Goal: Task Accomplishment & Management: Use online tool/utility

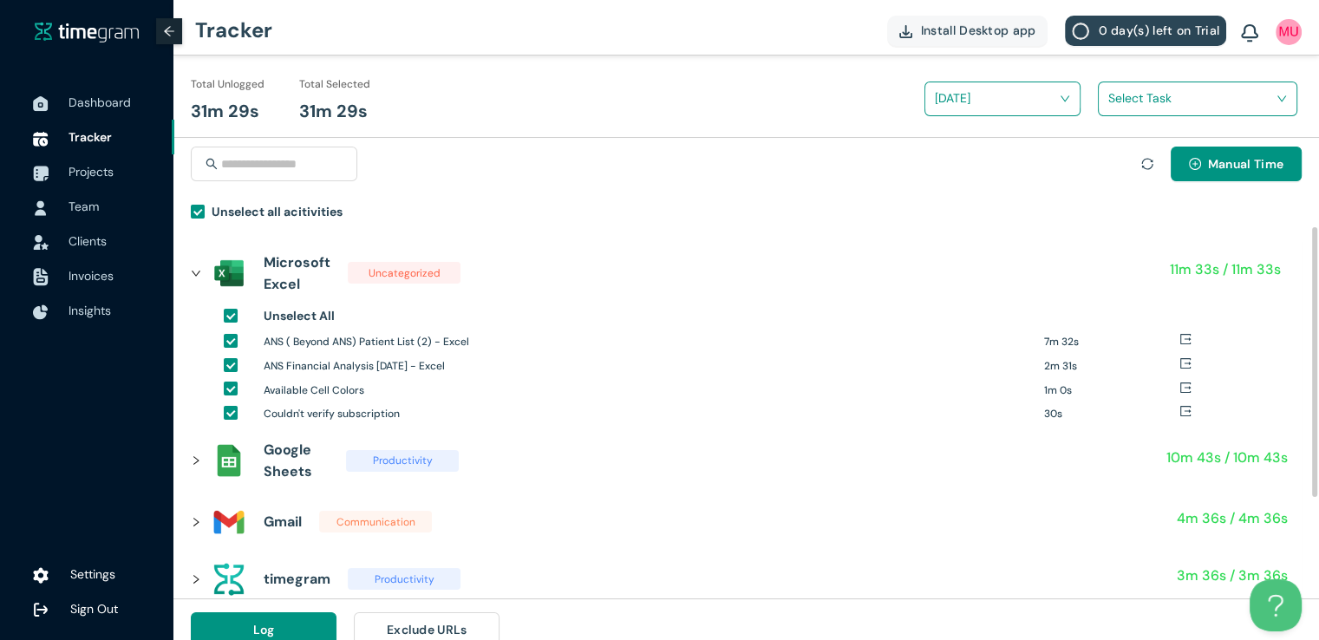
click at [1129, 100] on input "search" at bounding box center [1192, 98] width 167 height 26
click at [1120, 162] on h1 "ZIPCODE VETTI|NG" at bounding box center [1222, 162] width 204 height 19
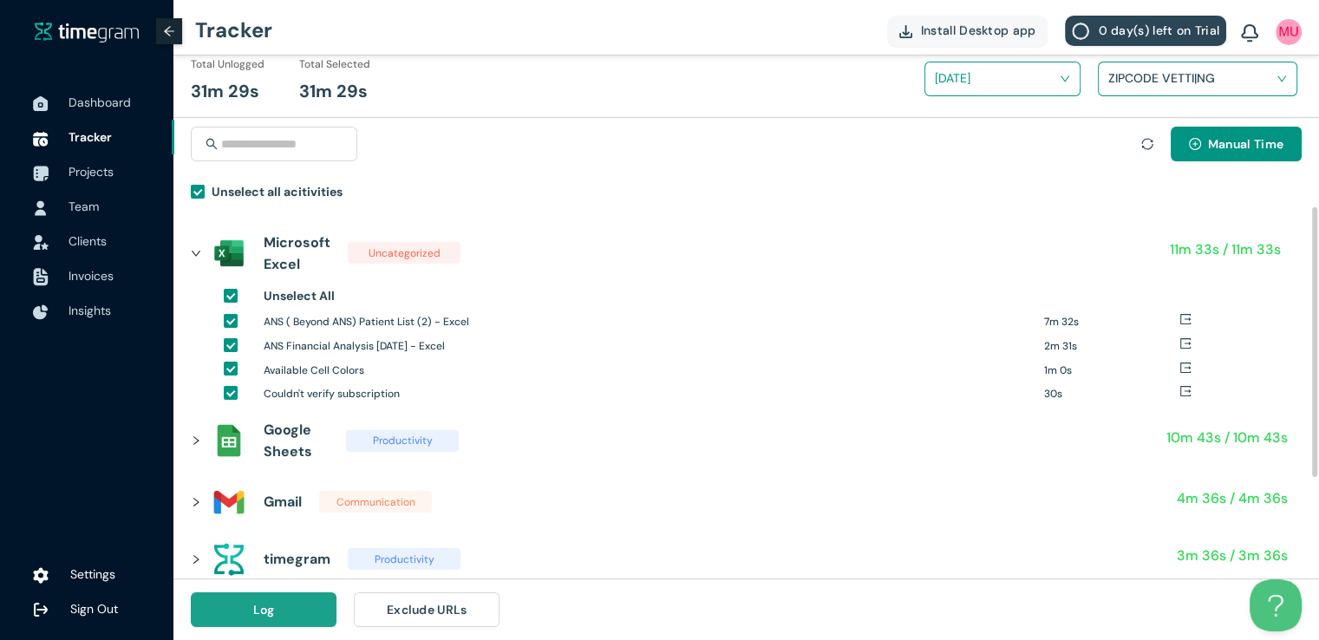
click at [313, 608] on button "Log" at bounding box center [264, 610] width 146 height 35
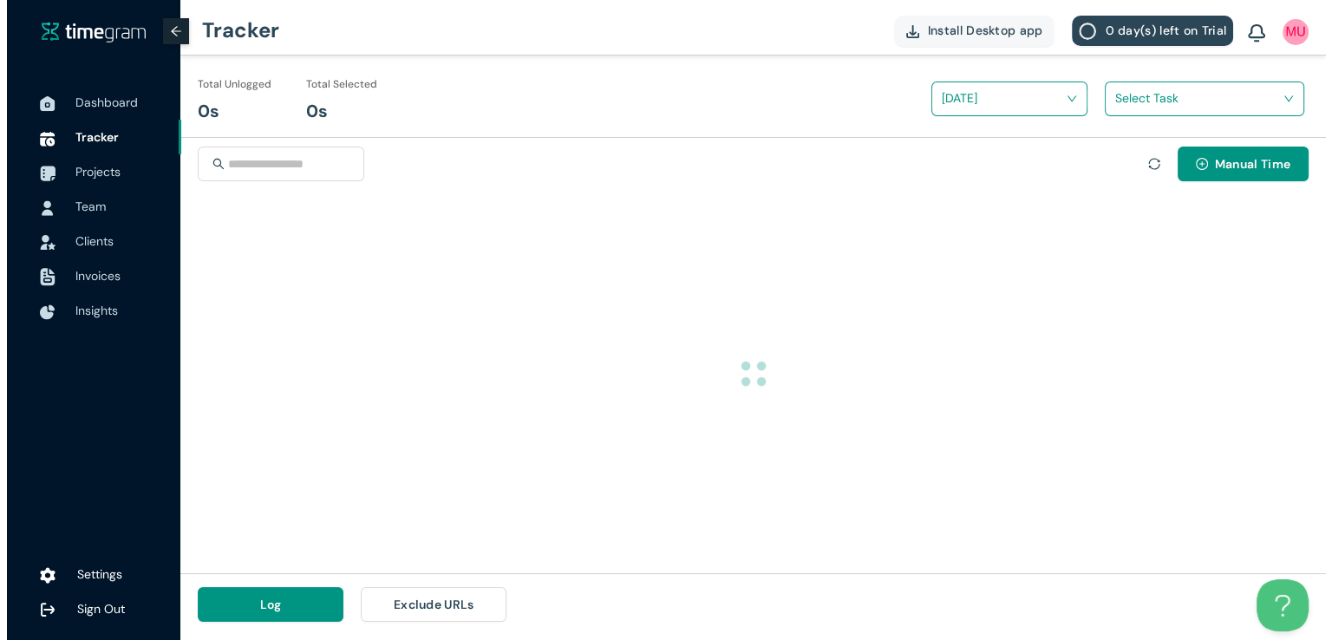
scroll to position [0, 0]
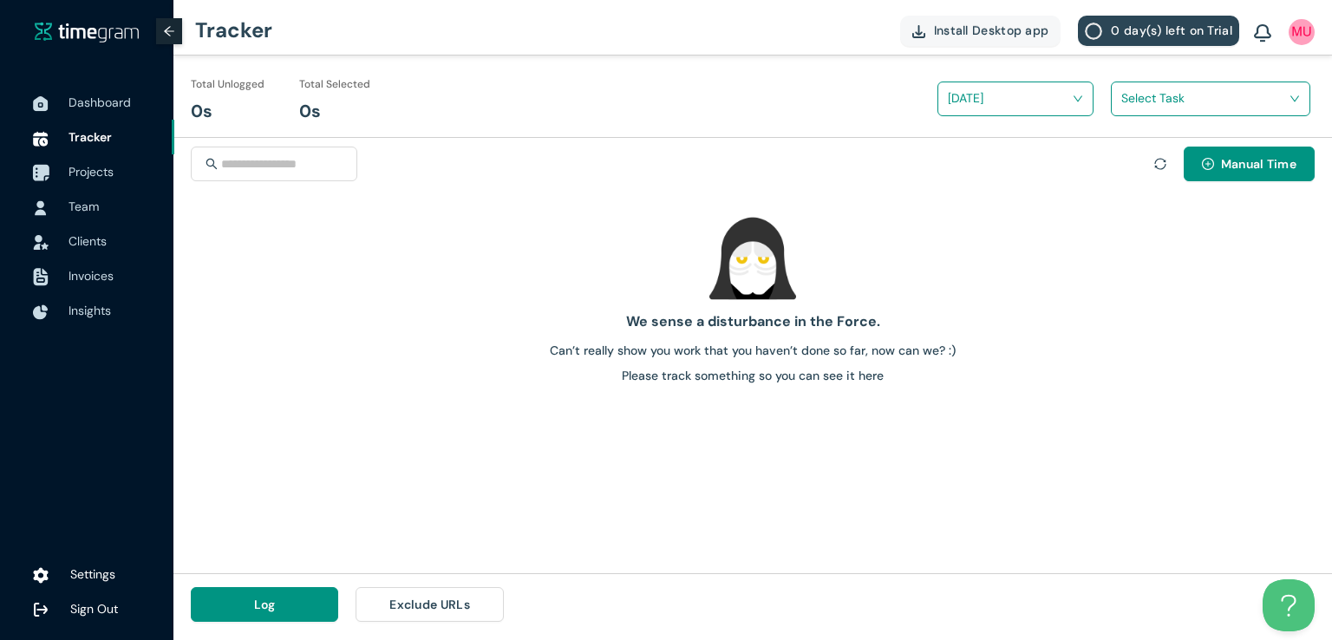
click at [97, 182] on span "Projects" at bounding box center [115, 171] width 92 height 35
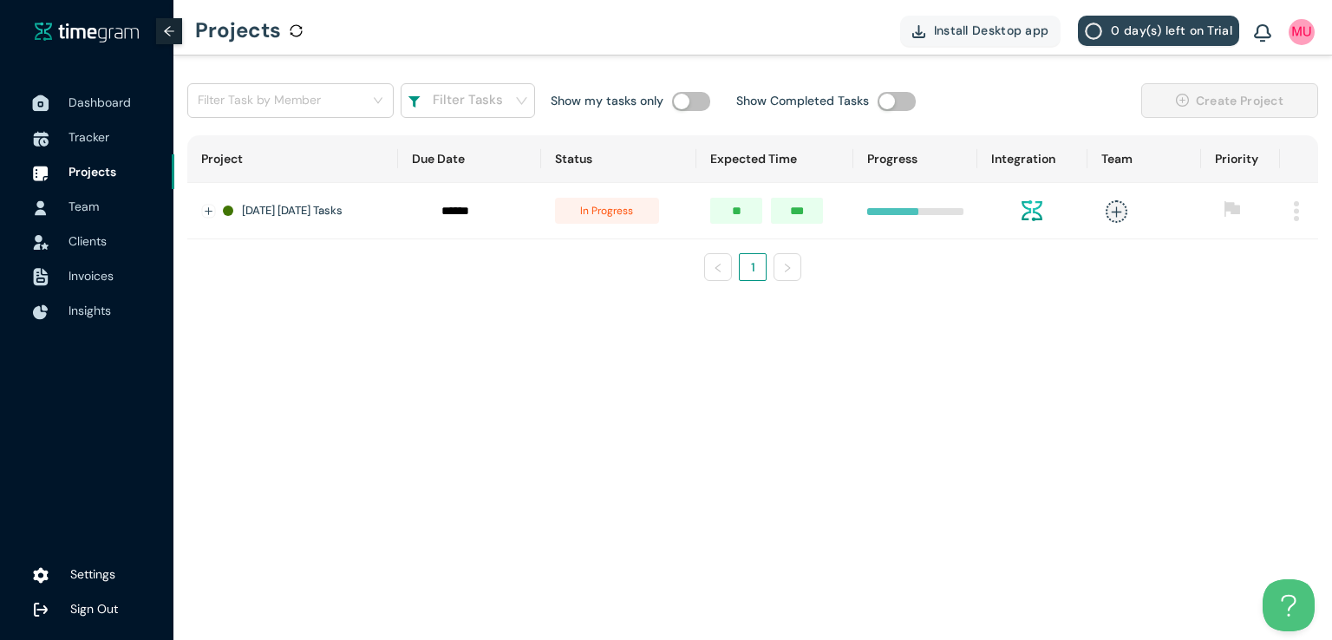
click at [79, 102] on span "Dashboard" at bounding box center [100, 103] width 62 height 16
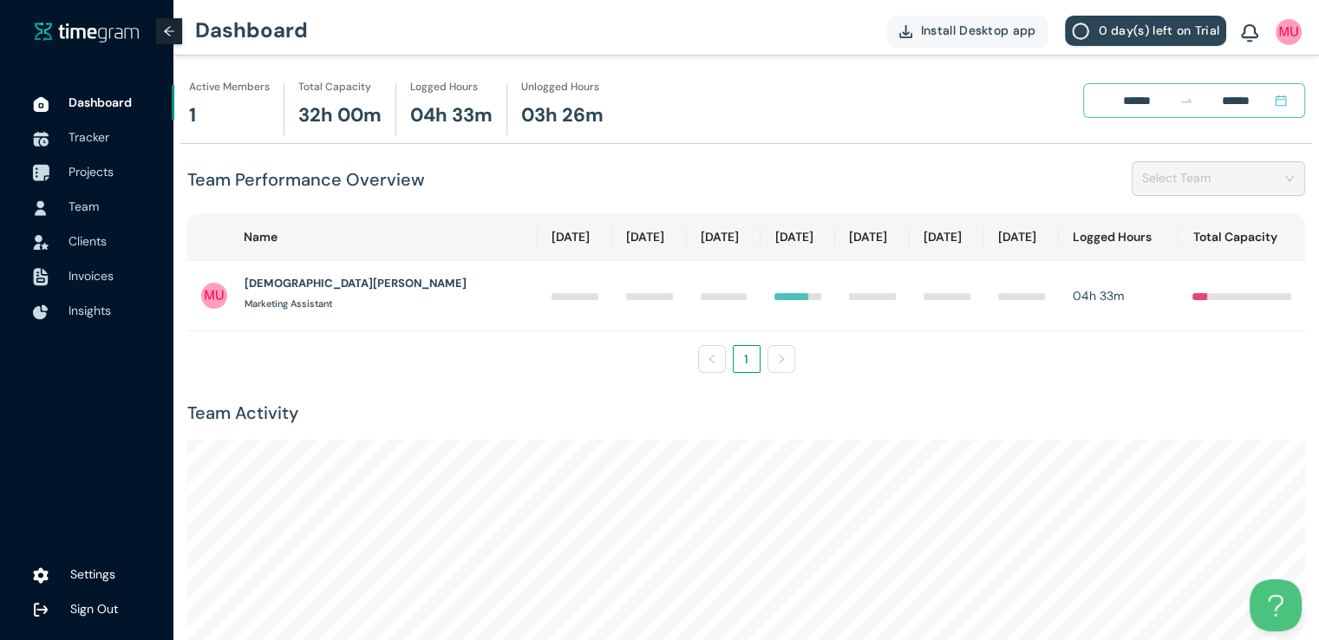
click at [111, 166] on span "Projects" at bounding box center [91, 172] width 45 height 16
